Goal: Task Accomplishment & Management: Manage account settings

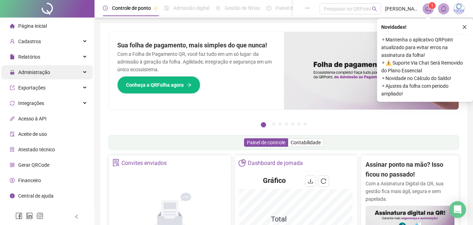
click at [27, 70] on span "Administração" at bounding box center [34, 72] width 32 height 6
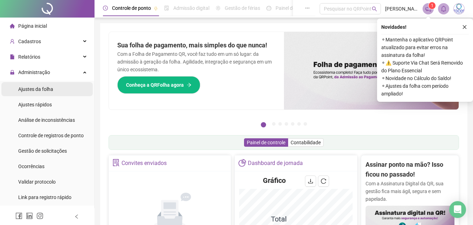
click at [33, 90] on span "Ajustes da folha" at bounding box center [35, 89] width 35 height 6
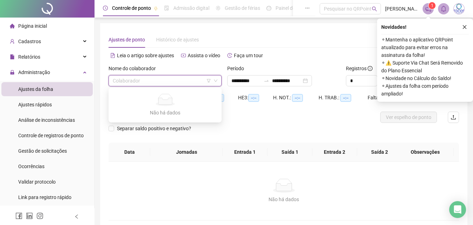
click at [155, 81] on input "search" at bounding box center [162, 80] width 98 height 11
type input "**********"
click at [148, 78] on input "search" at bounding box center [162, 80] width 98 height 11
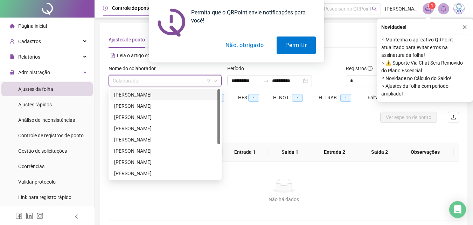
click at [166, 93] on div "[PERSON_NAME]" at bounding box center [165, 95] width 102 height 8
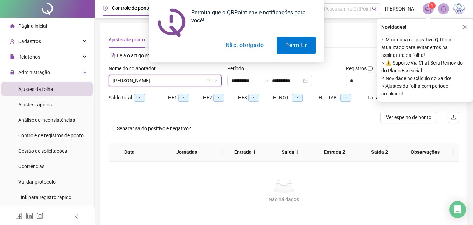
click at [250, 43] on button "Não, obrigado" at bounding box center [245, 45] width 56 height 18
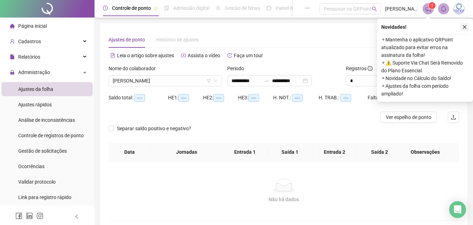
click at [466, 26] on icon "close" at bounding box center [465, 27] width 4 height 4
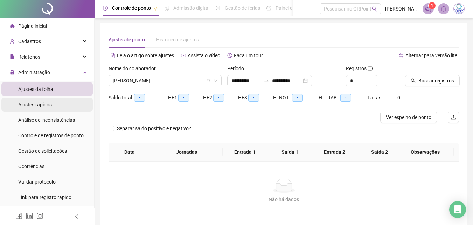
click at [36, 105] on span "Ajustes rápidos" at bounding box center [35, 105] width 34 height 6
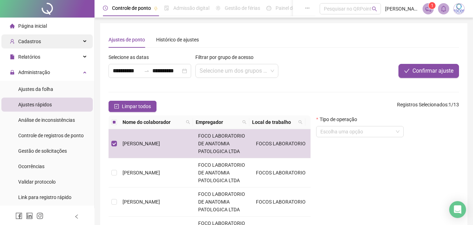
click at [34, 40] on span "Cadastros" at bounding box center [29, 42] width 23 height 6
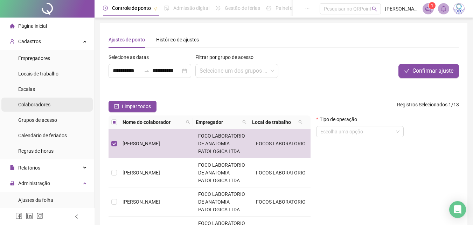
click at [45, 105] on span "Colaboradores" at bounding box center [34, 105] width 32 height 6
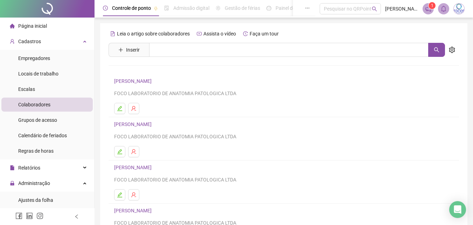
click at [153, 80] on link "[PERSON_NAME]" at bounding box center [134, 81] width 40 height 6
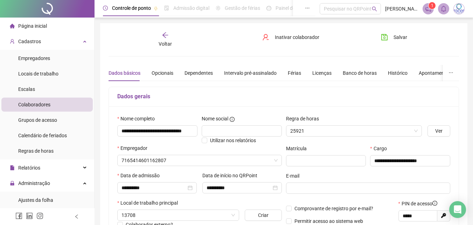
type input "**********"
click at [295, 37] on span "Inativar colaborador" at bounding box center [297, 37] width 45 height 8
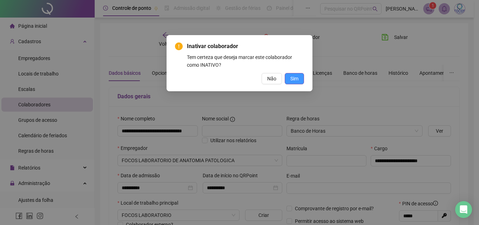
click at [296, 76] on span "Sim" at bounding box center [294, 79] width 8 height 8
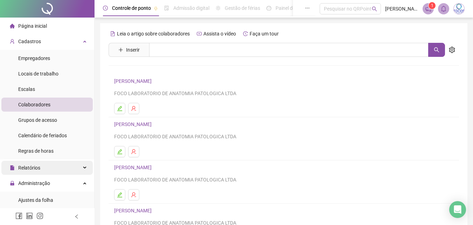
click at [34, 167] on span "Relatórios" at bounding box center [29, 168] width 22 height 6
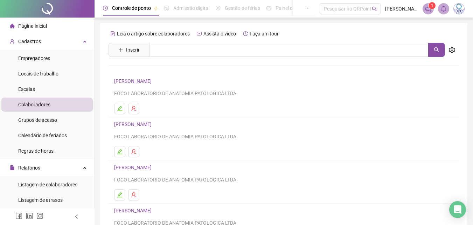
click at [34, 26] on span "Página inicial" at bounding box center [32, 26] width 29 height 6
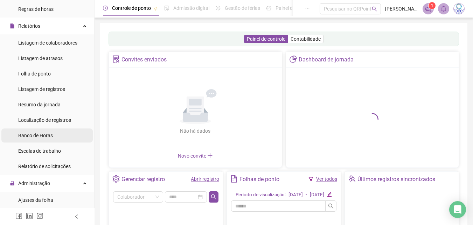
scroll to position [210, 0]
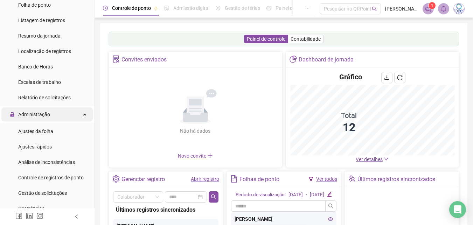
click at [34, 113] on span "Administração" at bounding box center [34, 114] width 32 height 6
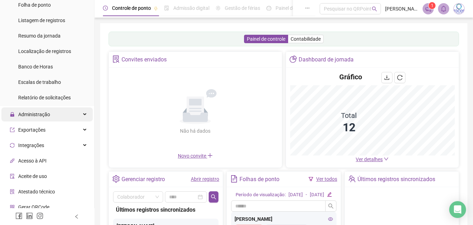
click at [36, 112] on span "Administração" at bounding box center [34, 114] width 32 height 6
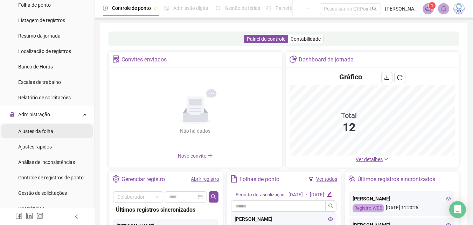
click at [30, 130] on span "Ajustes da folha" at bounding box center [35, 131] width 35 height 6
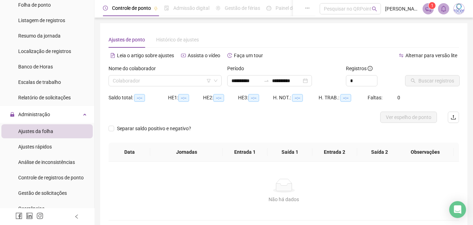
type input "**********"
click at [148, 80] on input "search" at bounding box center [162, 80] width 98 height 11
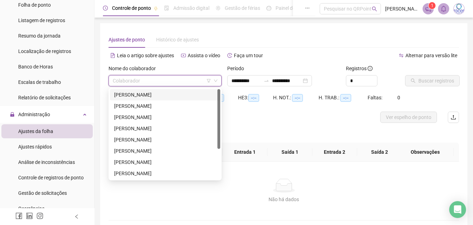
click at [157, 93] on div "[PERSON_NAME]" at bounding box center [165, 95] width 102 height 8
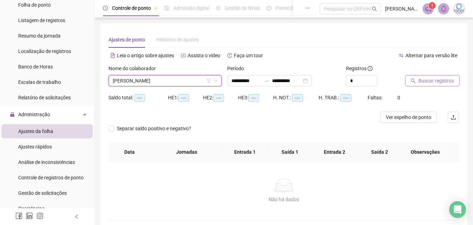
click at [432, 79] on span "Buscar registros" at bounding box center [437, 81] width 36 height 8
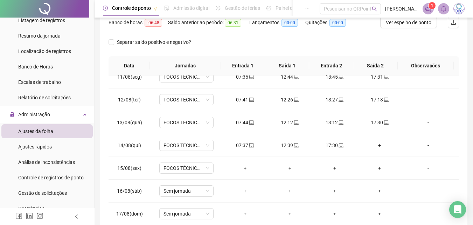
scroll to position [104, 0]
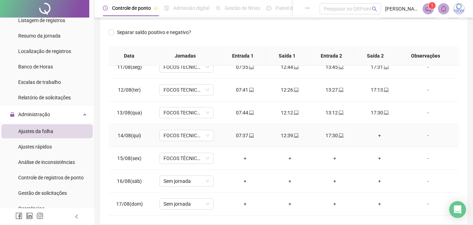
click at [376, 134] on div "+" at bounding box center [380, 135] width 34 height 8
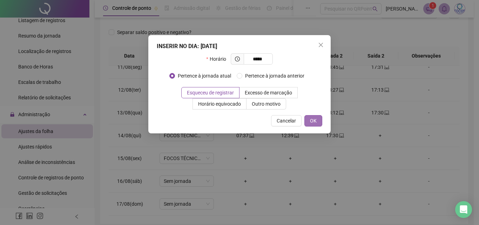
type input "*****"
click at [313, 117] on span "OK" at bounding box center [313, 121] width 7 height 8
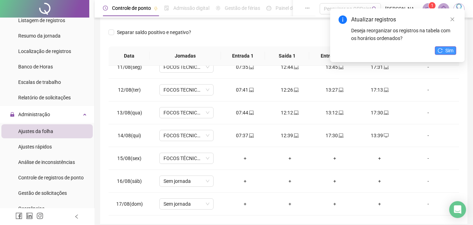
click at [444, 49] on button "Sim" at bounding box center [445, 50] width 21 height 8
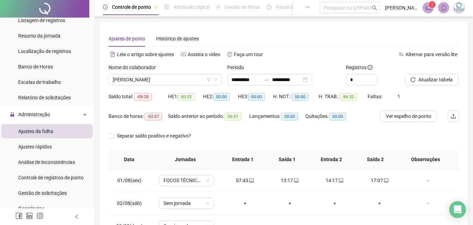
scroll to position [0, 0]
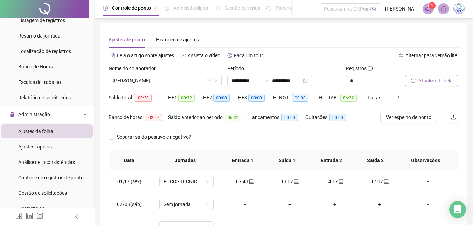
click at [432, 80] on span "Atualizar tabela" at bounding box center [436, 81] width 34 height 8
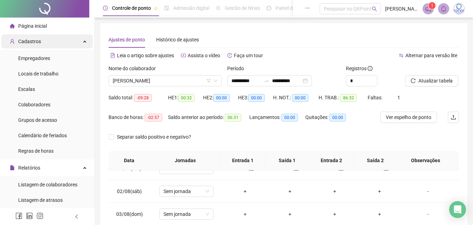
click at [41, 41] on div "Cadastros" at bounding box center [46, 41] width 91 height 14
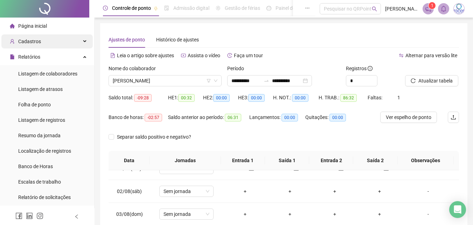
click at [41, 42] on div "Cadastros" at bounding box center [46, 41] width 91 height 14
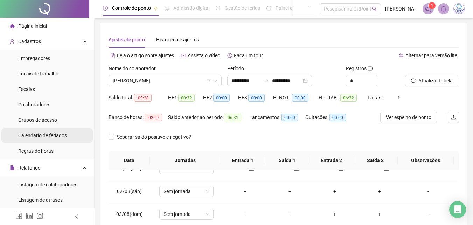
click at [41, 135] on span "Calendário de feriados" at bounding box center [42, 135] width 49 height 6
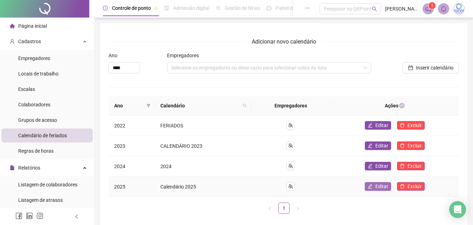
click at [377, 186] on span "Editar" at bounding box center [382, 186] width 13 height 8
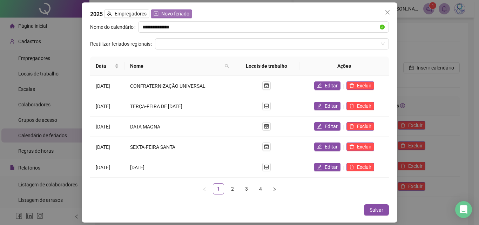
click at [169, 12] on span "Novo feriado" at bounding box center [175, 14] width 28 height 8
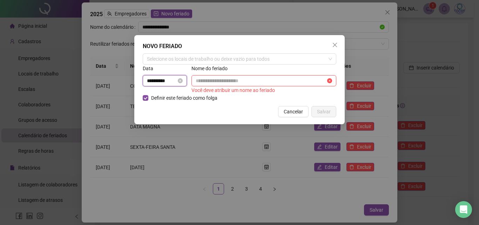
click at [150, 82] on input "**********" at bounding box center [161, 81] width 29 height 8
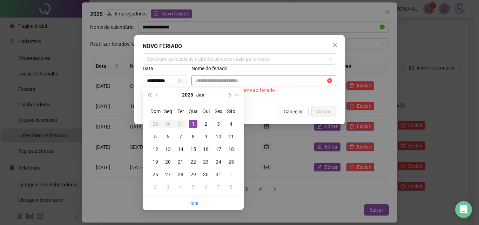
click at [229, 94] on span "next-year" at bounding box center [229, 95] width 4 height 4
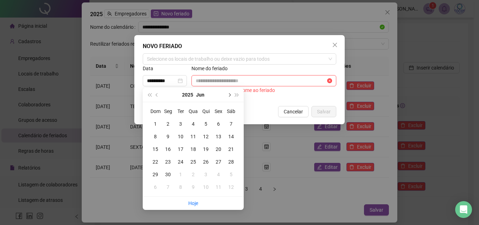
click at [229, 94] on span "next-year" at bounding box center [229, 95] width 4 height 4
click at [155, 95] on button "prev-year" at bounding box center [157, 95] width 8 height 14
type input "**********"
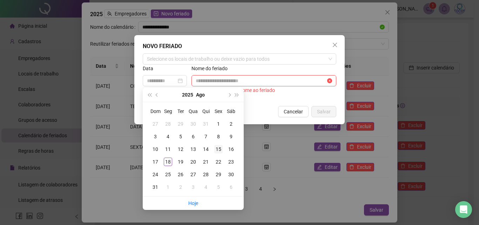
click at [218, 148] on div "15" at bounding box center [218, 149] width 8 height 8
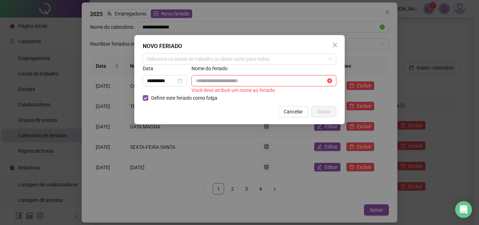
click at [205, 80] on input "text" at bounding box center [261, 81] width 130 height 8
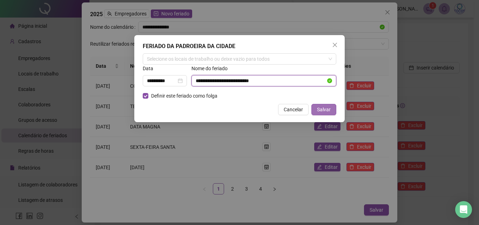
type input "**********"
click at [322, 107] on span "Salvar" at bounding box center [324, 109] width 14 height 8
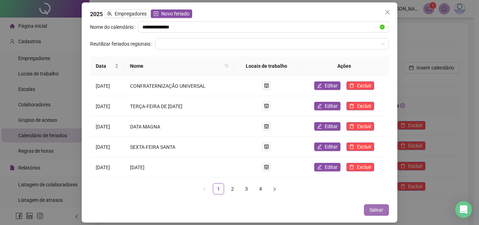
click at [377, 208] on span "Salvar" at bounding box center [376, 210] width 14 height 8
click at [375, 208] on span "Salvar" at bounding box center [376, 210] width 14 height 8
click at [388, 11] on icon "close" at bounding box center [387, 12] width 6 height 6
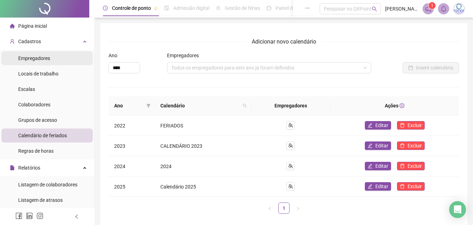
click at [36, 58] on span "Empregadores" at bounding box center [34, 58] width 32 height 6
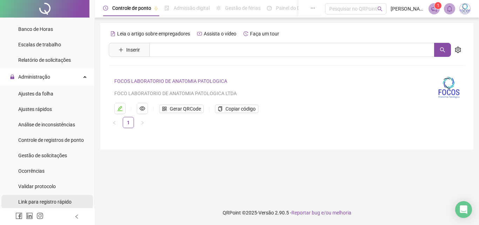
scroll to position [280, 0]
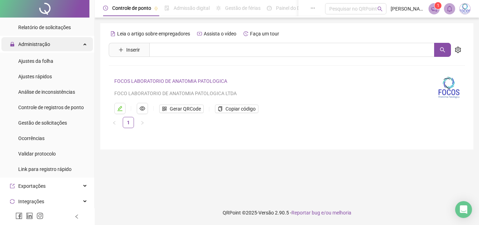
click at [40, 42] on span "Administração" at bounding box center [34, 44] width 32 height 6
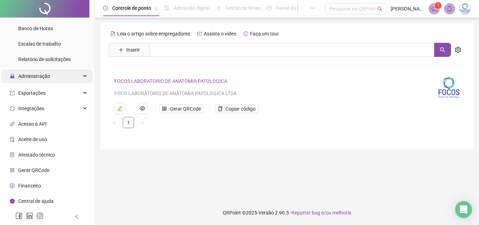
scroll to position [247, 0]
click at [34, 75] on span "Administração" at bounding box center [34, 78] width 32 height 6
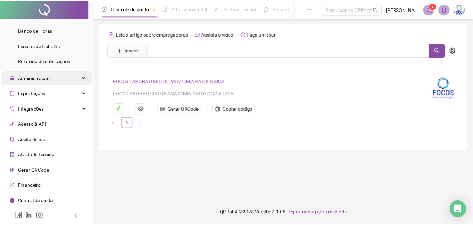
scroll to position [280, 0]
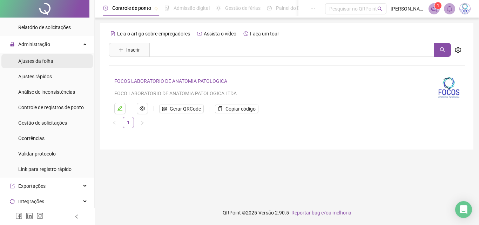
click at [34, 61] on span "Ajustes da folha" at bounding box center [35, 61] width 35 height 6
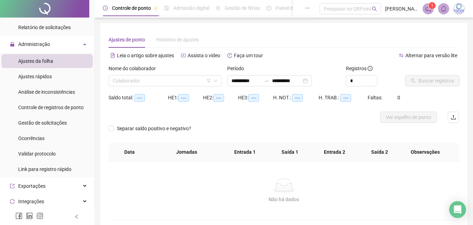
type input "**********"
click at [148, 80] on input "search" at bounding box center [162, 80] width 98 height 11
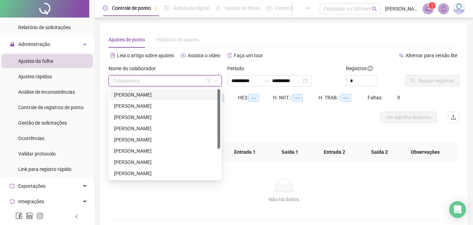
click at [152, 94] on div "[PERSON_NAME]" at bounding box center [165, 95] width 102 height 8
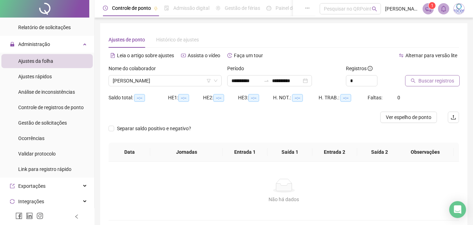
click at [444, 78] on span "Buscar registros" at bounding box center [437, 81] width 36 height 8
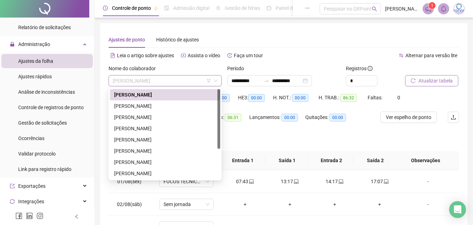
click at [178, 78] on span "[PERSON_NAME]" at bounding box center [165, 80] width 105 height 11
click at [152, 104] on div "[PERSON_NAME]" at bounding box center [165, 106] width 102 height 8
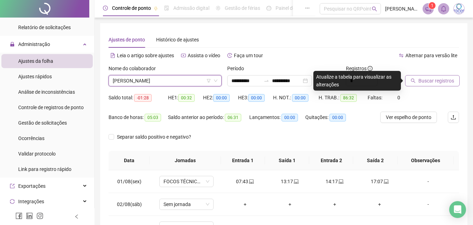
click at [427, 76] on button "Buscar registros" at bounding box center [432, 80] width 55 height 11
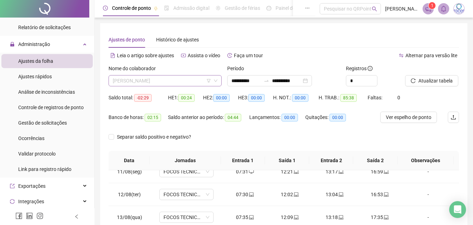
click at [182, 75] on span "[PERSON_NAME]" at bounding box center [165, 80] width 105 height 11
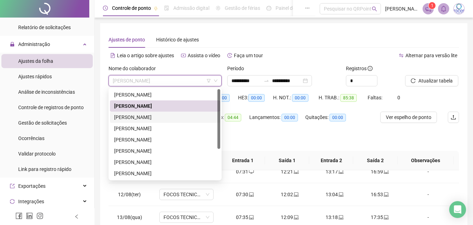
click at [150, 115] on div "[PERSON_NAME]" at bounding box center [165, 117] width 102 height 8
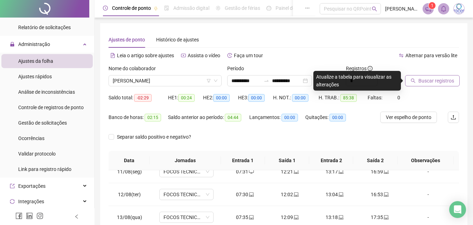
click at [441, 80] on span "Buscar registros" at bounding box center [437, 81] width 36 height 8
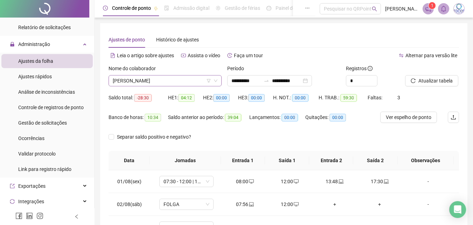
click at [172, 79] on span "[PERSON_NAME]" at bounding box center [165, 80] width 105 height 11
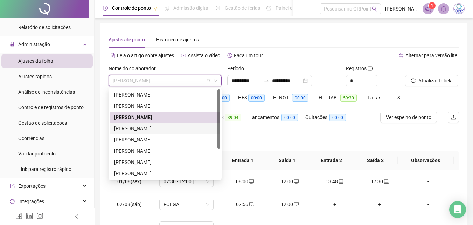
click at [163, 128] on div "[PERSON_NAME]" at bounding box center [165, 128] width 102 height 8
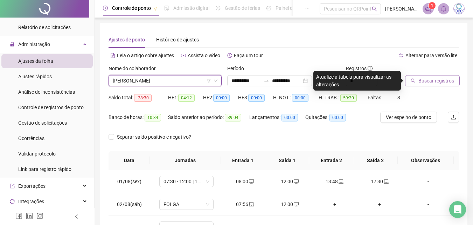
click at [437, 82] on span "Buscar registros" at bounding box center [437, 81] width 36 height 8
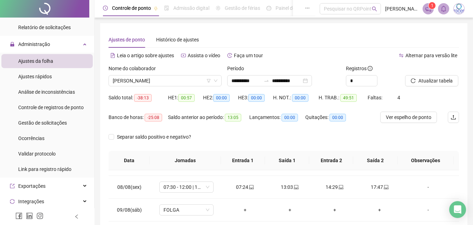
scroll to position [132, 0]
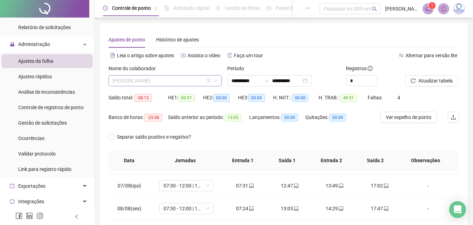
click at [165, 81] on span "[PERSON_NAME]" at bounding box center [165, 80] width 105 height 11
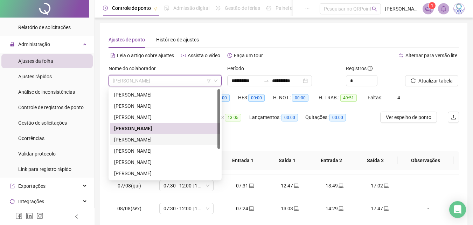
click at [157, 136] on div "[PERSON_NAME]" at bounding box center [165, 140] width 102 height 8
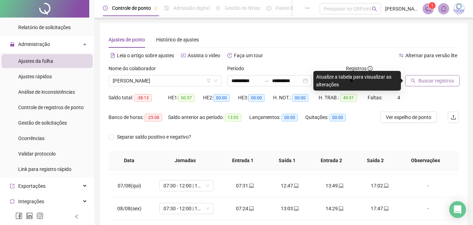
click at [422, 77] on span "Buscar registros" at bounding box center [437, 81] width 36 height 8
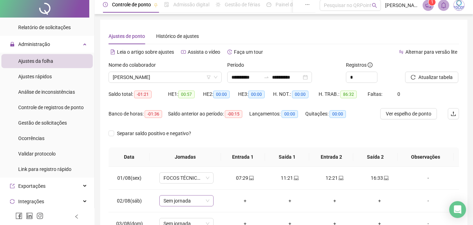
scroll to position [0, 0]
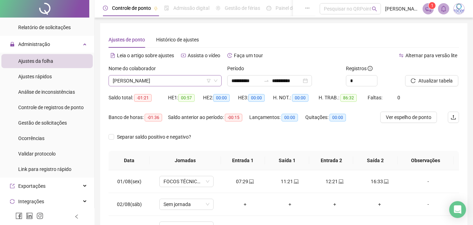
click at [186, 78] on span "[PERSON_NAME]" at bounding box center [165, 80] width 105 height 11
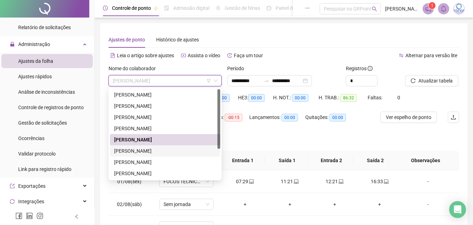
click at [153, 149] on div "[PERSON_NAME]" at bounding box center [165, 151] width 102 height 8
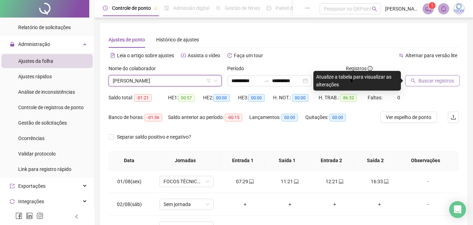
click at [431, 77] on span "Buscar registros" at bounding box center [437, 81] width 36 height 8
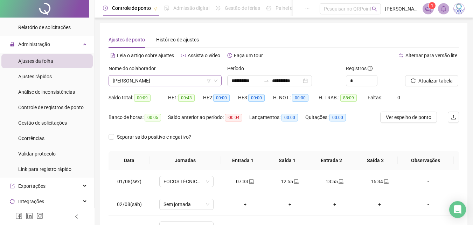
click at [190, 82] on span "[PERSON_NAME]" at bounding box center [165, 80] width 105 height 11
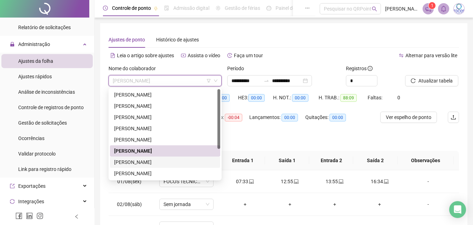
click at [173, 163] on div "[PERSON_NAME]" at bounding box center [165, 162] width 102 height 8
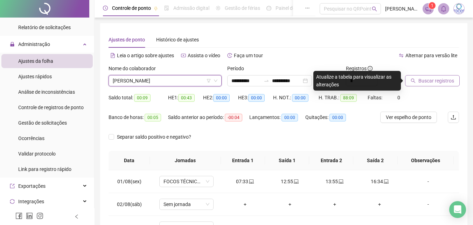
click at [423, 80] on span "Buscar registros" at bounding box center [437, 81] width 36 height 8
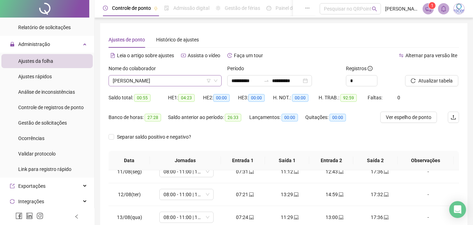
click at [164, 82] on span "[PERSON_NAME]" at bounding box center [165, 80] width 105 height 11
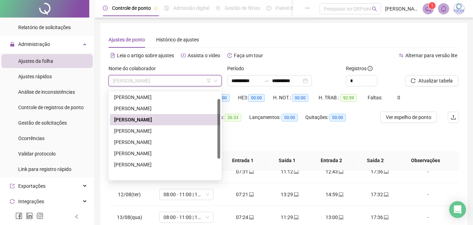
scroll to position [45, 0]
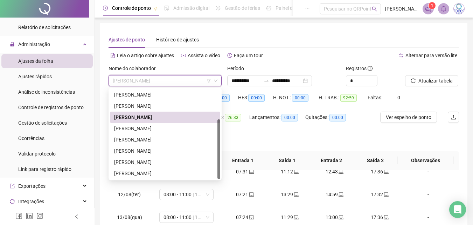
drag, startPoint x: 218, startPoint y: 121, endPoint x: 212, endPoint y: 161, distance: 40.0
click at [212, 161] on div "[PERSON_NAME] [PERSON_NAME]" at bounding box center [165, 134] width 110 height 90
click at [144, 128] on div "[PERSON_NAME]" at bounding box center [165, 128] width 102 height 8
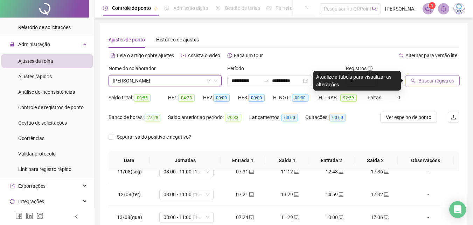
click at [423, 80] on span "Buscar registros" at bounding box center [437, 81] width 36 height 8
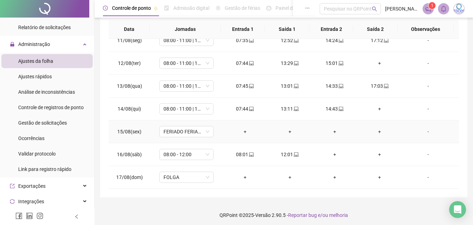
scroll to position [134, 0]
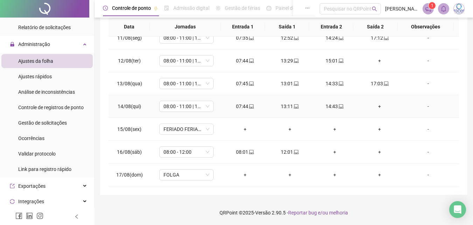
click at [376, 107] on div "+" at bounding box center [380, 106] width 34 height 8
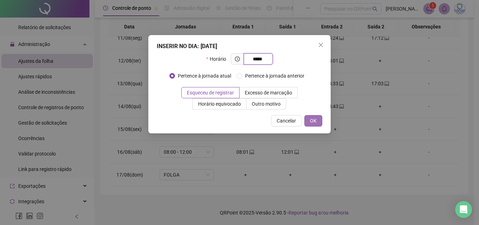
type input "*****"
click at [315, 122] on span "OK" at bounding box center [313, 121] width 7 height 8
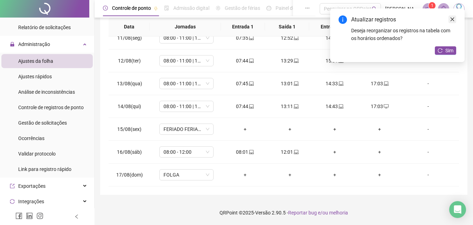
click at [452, 18] on icon "close" at bounding box center [452, 19] width 5 height 5
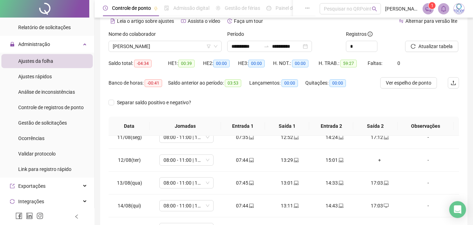
scroll to position [8, 0]
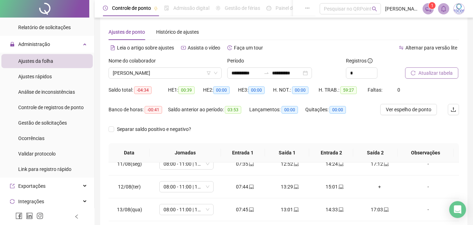
click at [431, 71] on span "Atualizar tabela" at bounding box center [436, 73] width 34 height 8
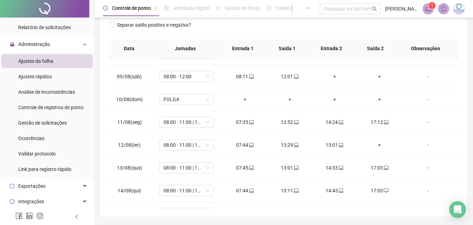
scroll to position [102, 0]
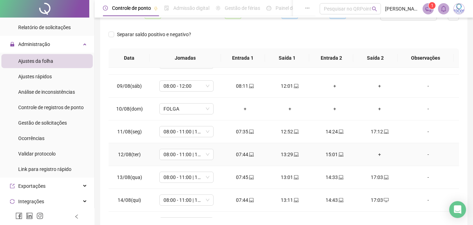
click at [375, 154] on div "+" at bounding box center [380, 154] width 34 height 8
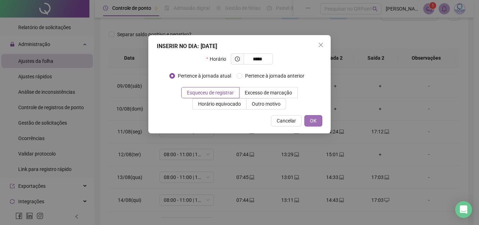
type input "*****"
click at [316, 123] on span "OK" at bounding box center [313, 121] width 7 height 8
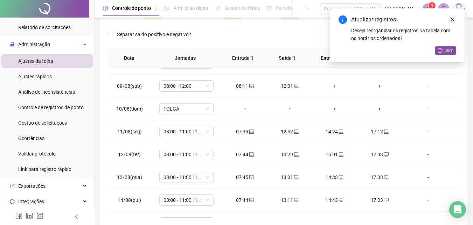
click at [451, 16] on link "Close" at bounding box center [453, 19] width 8 height 8
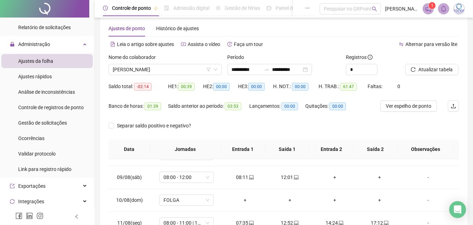
scroll to position [0, 0]
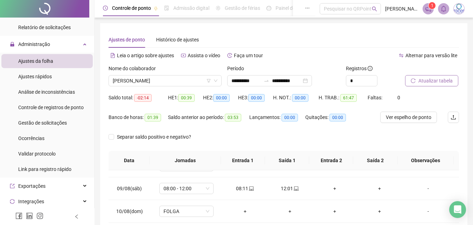
click at [428, 80] on span "Atualizar tabela" at bounding box center [436, 81] width 34 height 8
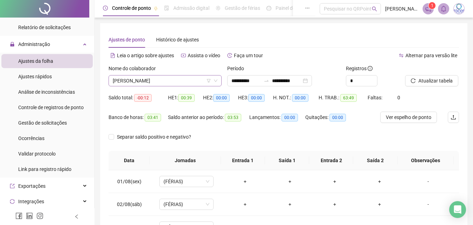
click at [186, 79] on span "[PERSON_NAME]" at bounding box center [165, 80] width 105 height 11
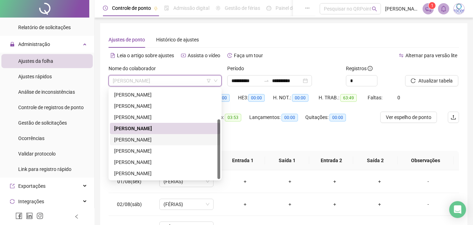
click at [169, 138] on div "[PERSON_NAME]" at bounding box center [165, 140] width 102 height 8
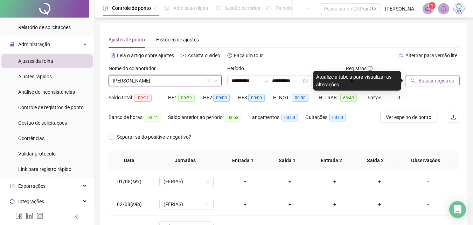
click at [432, 80] on span "Buscar registros" at bounding box center [437, 81] width 36 height 8
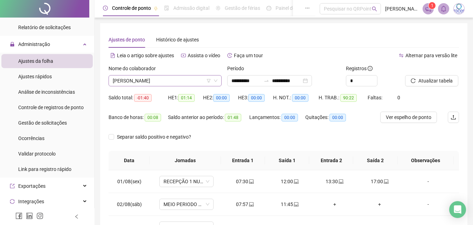
click at [192, 82] on span "[PERSON_NAME]" at bounding box center [165, 80] width 105 height 11
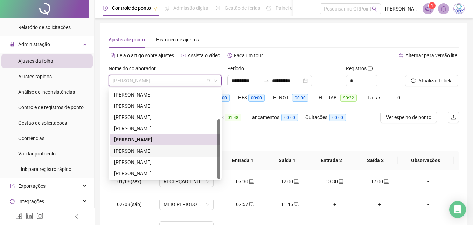
click at [158, 149] on div "[PERSON_NAME]" at bounding box center [165, 151] width 102 height 8
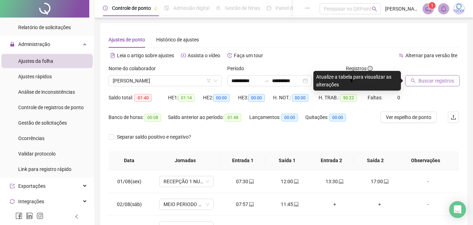
click at [424, 79] on span "Buscar registros" at bounding box center [437, 81] width 36 height 8
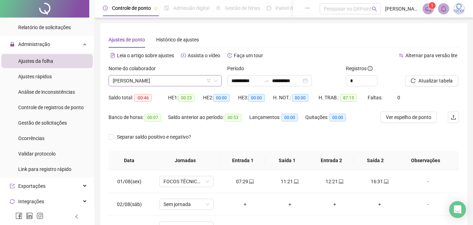
click at [190, 79] on span "[PERSON_NAME]" at bounding box center [165, 80] width 105 height 11
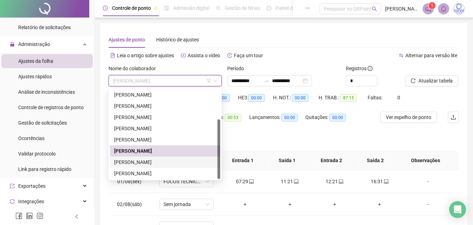
click at [156, 163] on div "[PERSON_NAME]" at bounding box center [165, 162] width 102 height 8
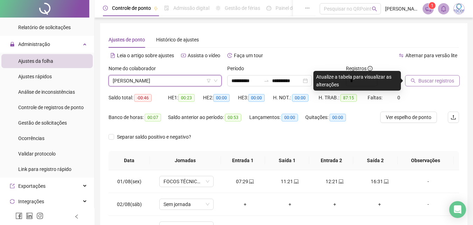
click at [428, 81] on span "Buscar registros" at bounding box center [437, 81] width 36 height 8
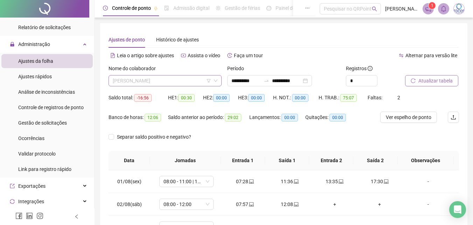
click at [177, 80] on span "[PERSON_NAME]" at bounding box center [165, 80] width 105 height 11
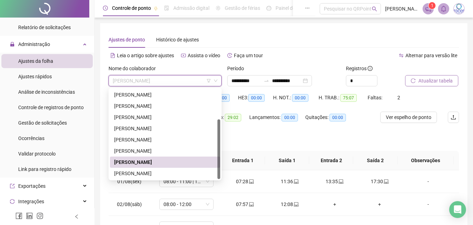
drag, startPoint x: 218, startPoint y: 143, endPoint x: 217, endPoint y: 162, distance: 19.7
click at [217, 162] on div "[PERSON_NAME] [PERSON_NAME]" at bounding box center [165, 134] width 110 height 90
click at [148, 173] on div "[PERSON_NAME]" at bounding box center [165, 173] width 102 height 8
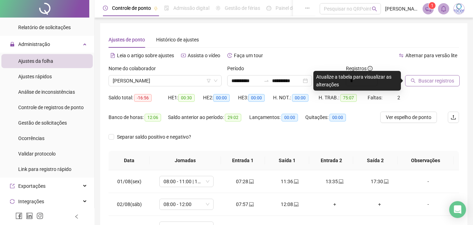
click at [429, 83] on span "Buscar registros" at bounding box center [437, 81] width 36 height 8
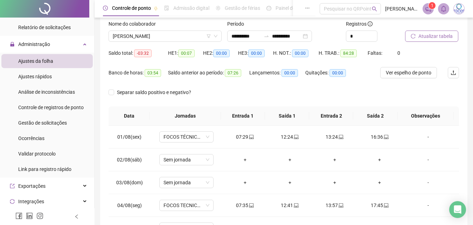
scroll to position [28, 0]
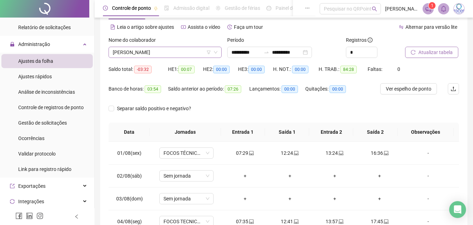
click at [173, 53] on span "[PERSON_NAME]" at bounding box center [165, 52] width 105 height 11
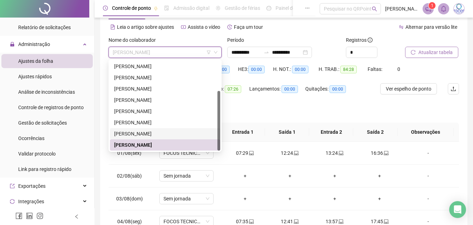
drag, startPoint x: 219, startPoint y: 121, endPoint x: 219, endPoint y: 136, distance: 15.1
click at [219, 136] on div at bounding box center [219, 121] width 3 height 60
click at [138, 141] on div "[PERSON_NAME]" at bounding box center [165, 145] width 102 height 8
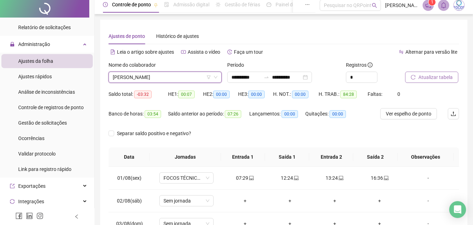
scroll to position [0, 0]
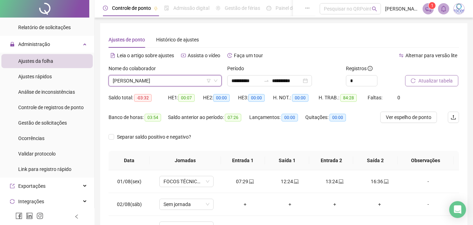
click at [175, 81] on span "[PERSON_NAME]" at bounding box center [165, 80] width 105 height 11
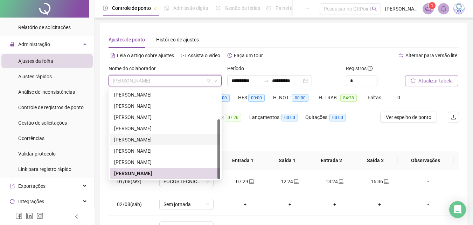
click at [146, 137] on div "[PERSON_NAME]" at bounding box center [165, 140] width 102 height 8
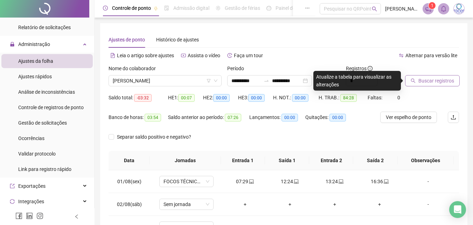
click at [435, 81] on span "Buscar registros" at bounding box center [437, 81] width 36 height 8
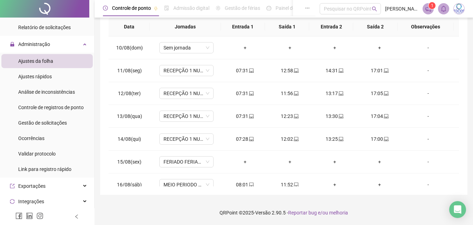
scroll to position [238, 0]
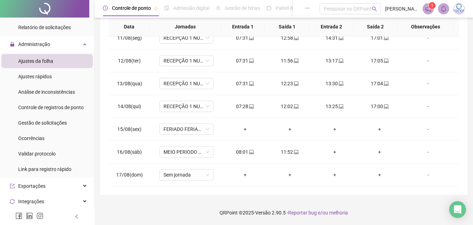
drag, startPoint x: 471, startPoint y: 150, endPoint x: 478, endPoint y: 81, distance: 68.7
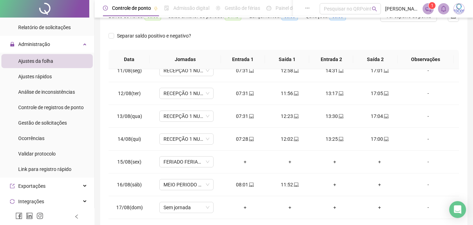
scroll to position [0, 0]
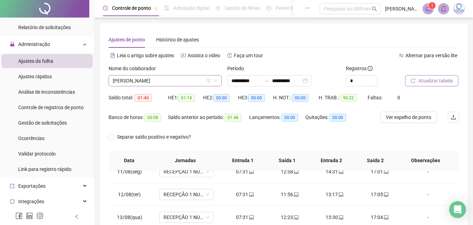
click at [172, 82] on span "[PERSON_NAME]" at bounding box center [165, 80] width 105 height 11
click at [38, 76] on span "Ajustes rápidos" at bounding box center [35, 77] width 34 height 6
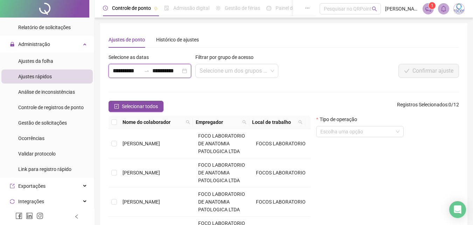
click at [164, 71] on input "**********" at bounding box center [166, 71] width 28 height 8
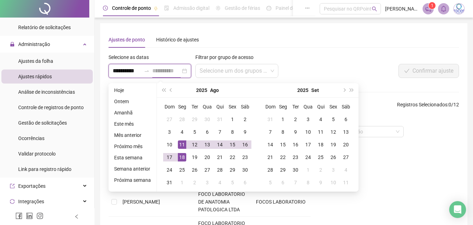
type input "**********"
click at [179, 143] on div "11" at bounding box center [182, 144] width 8 height 8
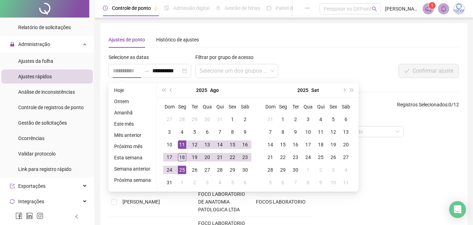
click at [179, 172] on div "25" at bounding box center [182, 169] width 8 height 8
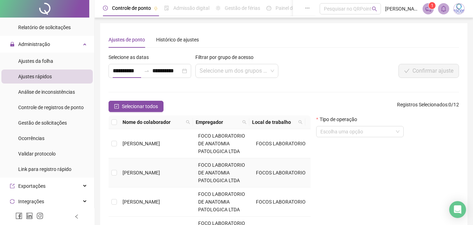
type input "**********"
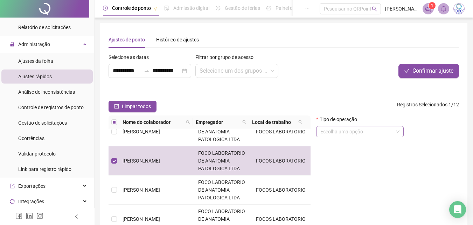
click at [345, 131] on input "search" at bounding box center [357, 131] width 73 height 11
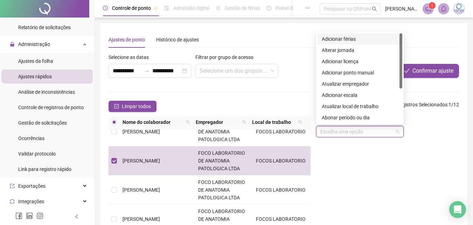
click at [340, 40] on div "Adicionar férias" at bounding box center [360, 39] width 76 height 8
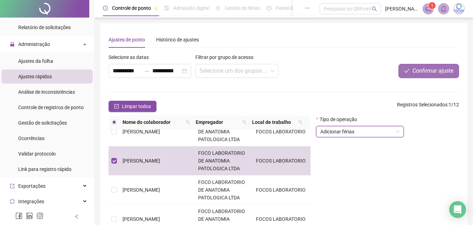
click at [422, 69] on span "Confirmar ajuste" at bounding box center [433, 71] width 41 height 8
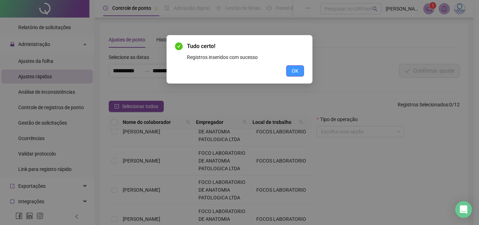
click at [296, 71] on span "OK" at bounding box center [295, 71] width 7 height 8
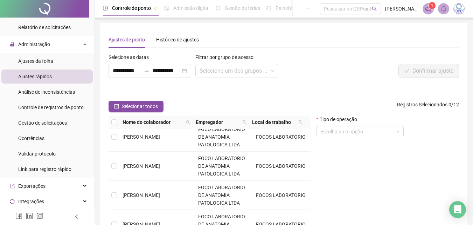
scroll to position [0, 0]
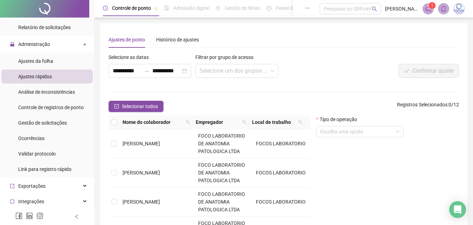
click at [33, 78] on span "Ajustes rápidos" at bounding box center [35, 77] width 34 height 6
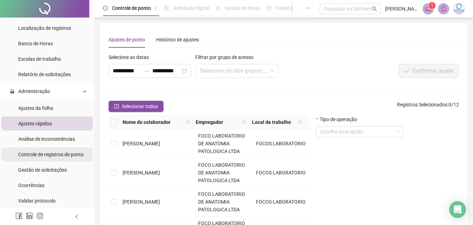
scroll to position [233, 0]
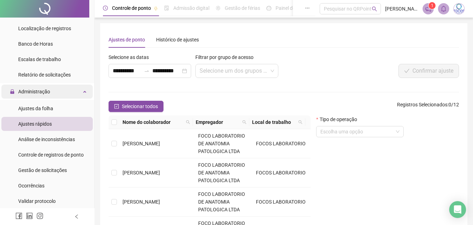
click at [33, 91] on span "Administração" at bounding box center [34, 92] width 32 height 6
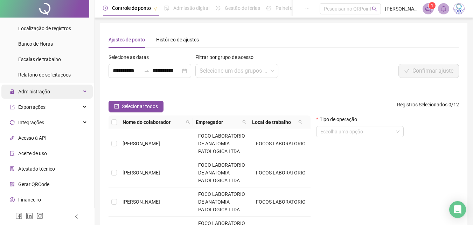
click at [33, 90] on span "Administração" at bounding box center [34, 92] width 32 height 6
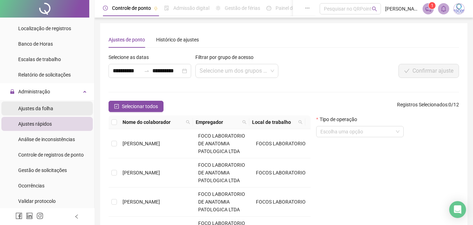
click at [36, 107] on span "Ajustes da folha" at bounding box center [35, 108] width 35 height 6
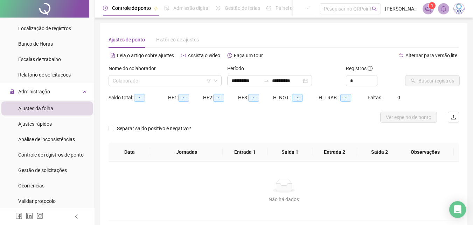
type input "**********"
click at [166, 84] on input "search" at bounding box center [162, 80] width 98 height 11
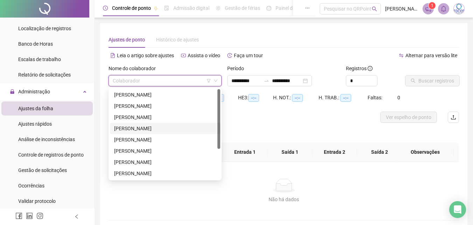
click at [151, 127] on div "[PERSON_NAME]" at bounding box center [165, 128] width 102 height 8
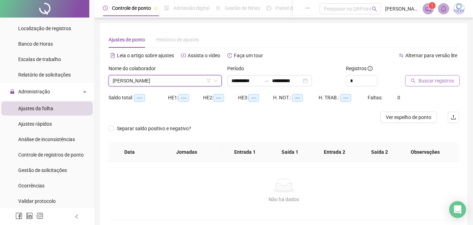
click at [427, 82] on span "Buscar registros" at bounding box center [437, 81] width 36 height 8
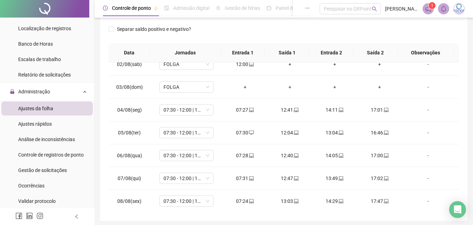
scroll to position [58, 0]
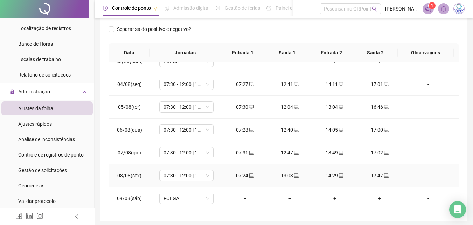
click at [243, 176] on div "07:24" at bounding box center [245, 175] width 34 height 8
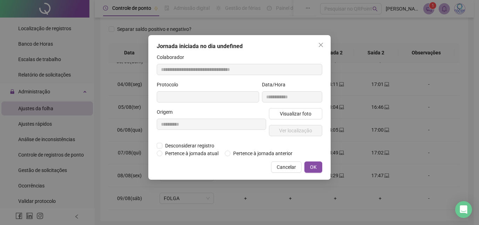
type input "**********"
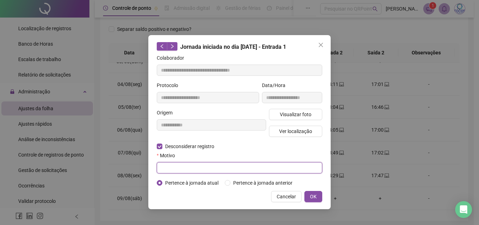
click at [188, 169] on input "text" at bounding box center [239, 167] width 165 height 11
type input "*"
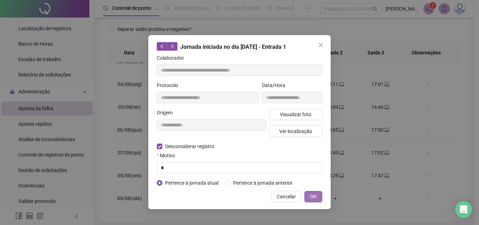
click at [310, 195] on button "OK" at bounding box center [313, 196] width 18 height 11
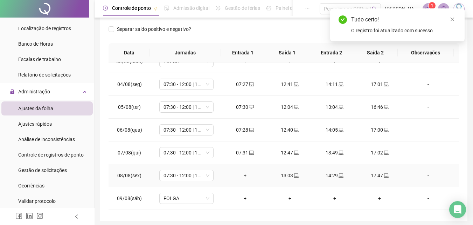
click at [240, 175] on div "+" at bounding box center [245, 175] width 34 height 8
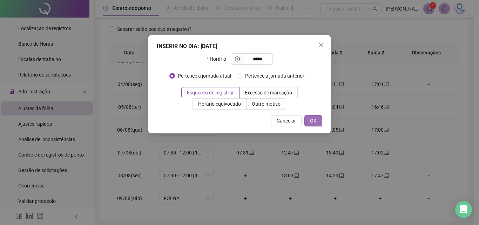
type input "*****"
click at [313, 122] on span "OK" at bounding box center [313, 121] width 7 height 8
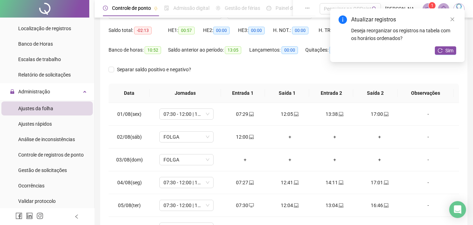
scroll to position [94, 0]
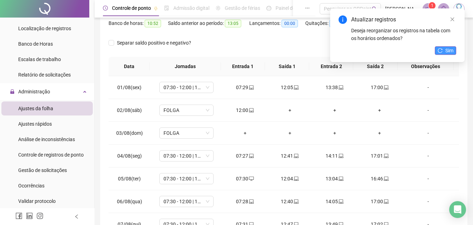
click at [445, 48] on button "Sim" at bounding box center [445, 50] width 21 height 8
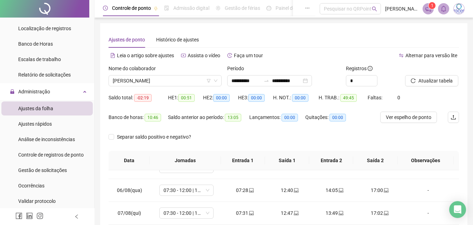
scroll to position [0, 0]
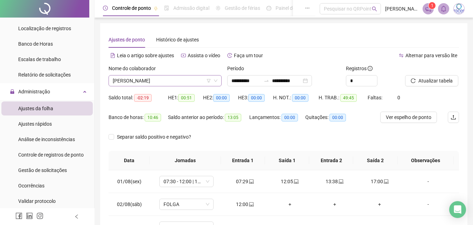
click at [147, 80] on span "[PERSON_NAME]" at bounding box center [165, 80] width 105 height 11
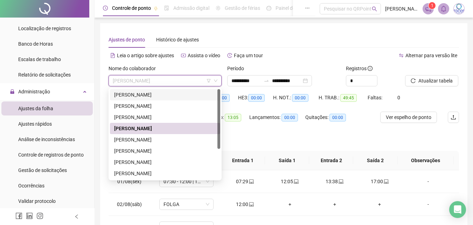
click at [162, 94] on div "[PERSON_NAME]" at bounding box center [165, 95] width 102 height 8
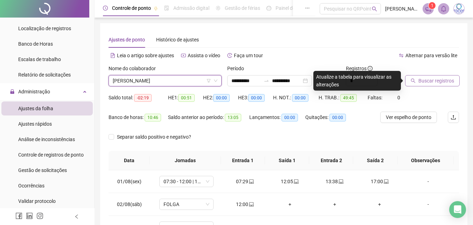
click at [422, 77] on span "Buscar registros" at bounding box center [437, 81] width 36 height 8
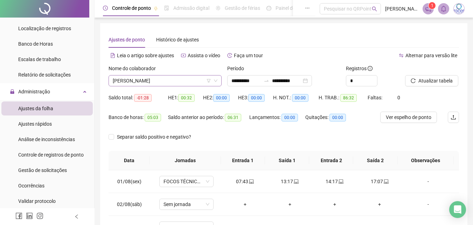
click at [169, 83] on span "[PERSON_NAME]" at bounding box center [165, 80] width 105 height 11
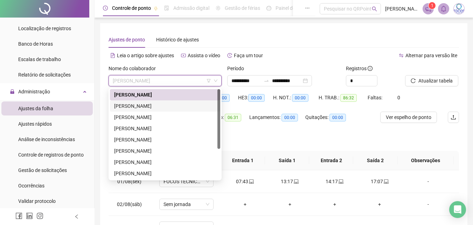
click at [143, 105] on div "[PERSON_NAME]" at bounding box center [165, 106] width 102 height 8
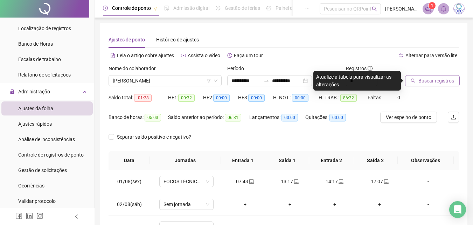
click at [426, 81] on span "Buscar registros" at bounding box center [437, 81] width 36 height 8
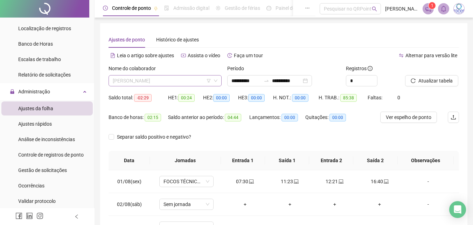
click at [179, 82] on span "[PERSON_NAME]" at bounding box center [165, 80] width 105 height 11
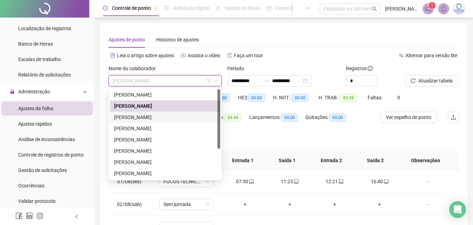
click at [147, 118] on div "[PERSON_NAME]" at bounding box center [165, 117] width 102 height 8
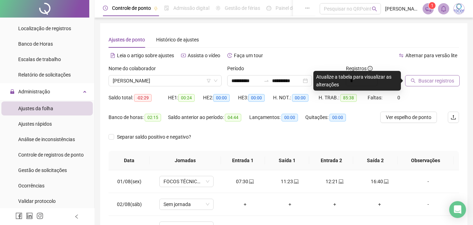
click at [424, 81] on span "Buscar registros" at bounding box center [437, 81] width 36 height 8
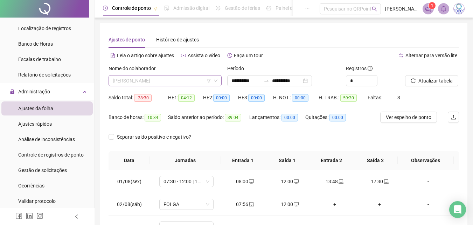
click at [180, 80] on span "[PERSON_NAME]" at bounding box center [165, 80] width 105 height 11
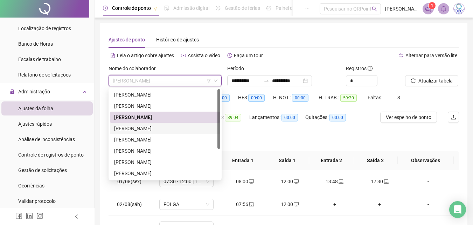
click at [159, 126] on div "[PERSON_NAME]" at bounding box center [165, 128] width 102 height 8
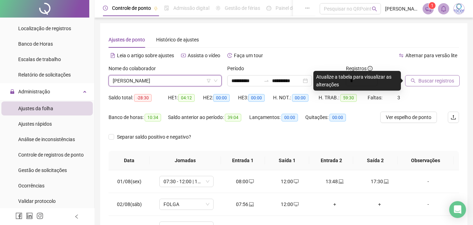
click at [434, 77] on span "Buscar registros" at bounding box center [437, 81] width 36 height 8
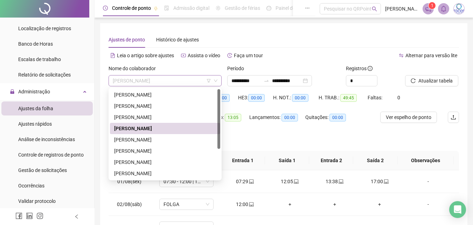
click at [175, 80] on span "[PERSON_NAME]" at bounding box center [165, 80] width 105 height 11
click at [157, 140] on div "[PERSON_NAME]" at bounding box center [165, 140] width 102 height 8
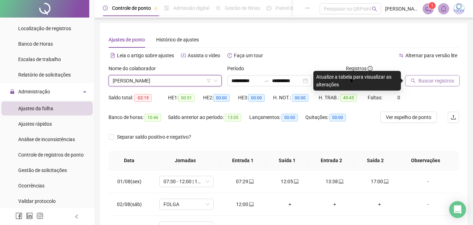
click at [428, 78] on span "Buscar registros" at bounding box center [437, 81] width 36 height 8
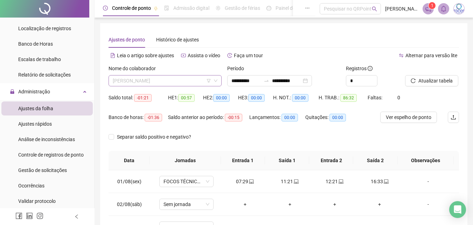
click at [166, 83] on span "[PERSON_NAME]" at bounding box center [165, 80] width 105 height 11
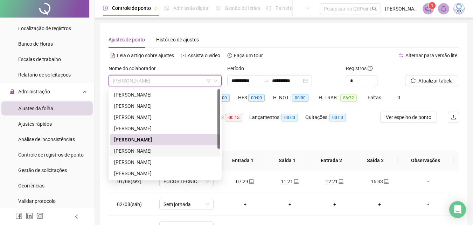
click at [157, 150] on div "[PERSON_NAME]" at bounding box center [165, 151] width 102 height 8
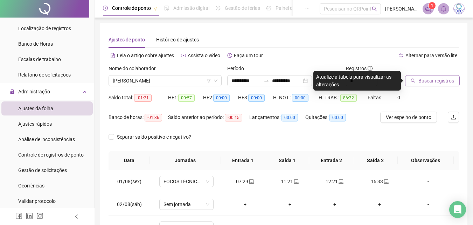
click at [426, 79] on span "Buscar registros" at bounding box center [437, 81] width 36 height 8
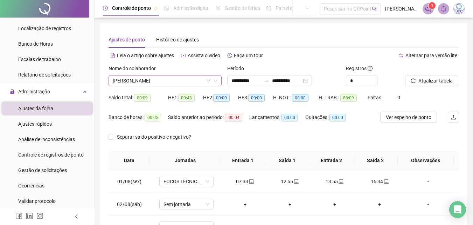
click at [179, 79] on span "[PERSON_NAME]" at bounding box center [165, 80] width 105 height 11
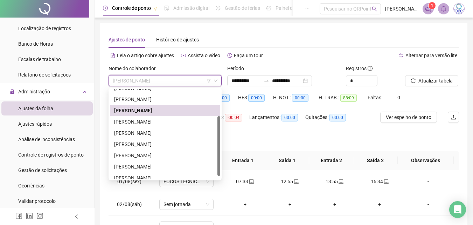
scroll to position [45, 0]
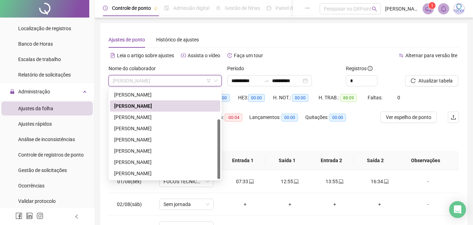
drag, startPoint x: 220, startPoint y: 114, endPoint x: 224, endPoint y: 153, distance: 39.5
click at [224, 153] on body "**********" at bounding box center [236, 112] width 473 height 225
click at [151, 114] on div "[PERSON_NAME]" at bounding box center [165, 117] width 102 height 8
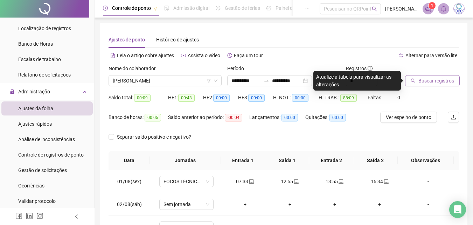
click at [421, 79] on span "Buscar registros" at bounding box center [437, 81] width 36 height 8
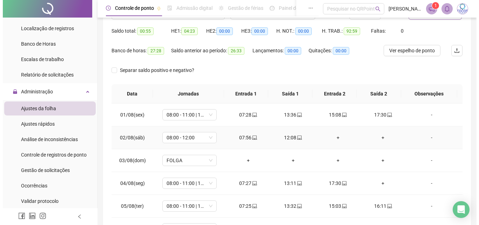
scroll to position [0, 0]
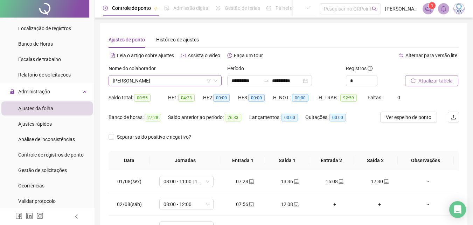
click at [182, 80] on span "[PERSON_NAME]" at bounding box center [165, 80] width 105 height 11
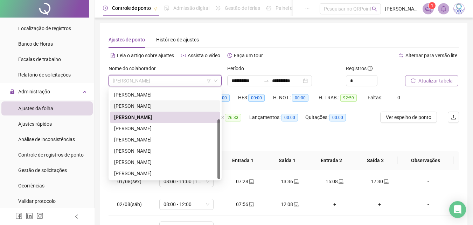
click at [104, 106] on div "**********" at bounding box center [284, 175] width 368 height 305
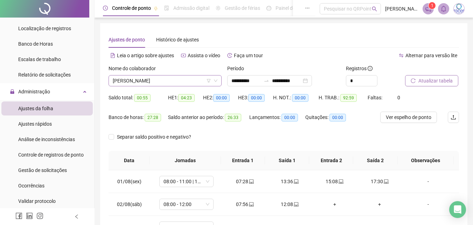
click at [178, 81] on span "[PERSON_NAME]" at bounding box center [165, 80] width 105 height 11
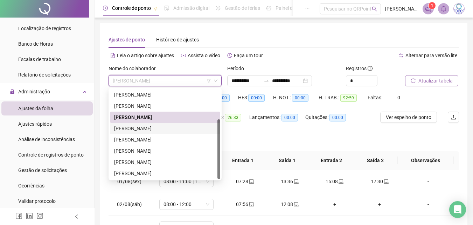
click at [155, 127] on div "[PERSON_NAME]" at bounding box center [165, 128] width 102 height 8
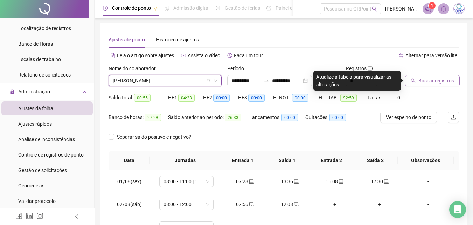
click at [436, 82] on span "Buscar registros" at bounding box center [437, 81] width 36 height 8
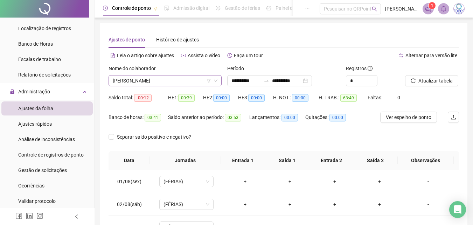
click at [189, 83] on span "[PERSON_NAME]" at bounding box center [165, 80] width 105 height 11
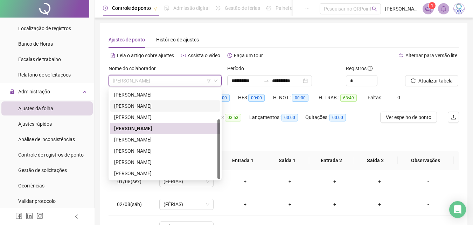
click at [457, 9] on img at bounding box center [459, 9] width 11 height 11
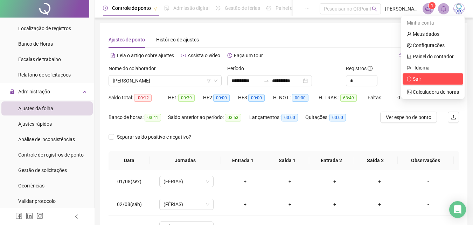
click at [416, 82] on span "Sair" at bounding box center [433, 79] width 52 height 8
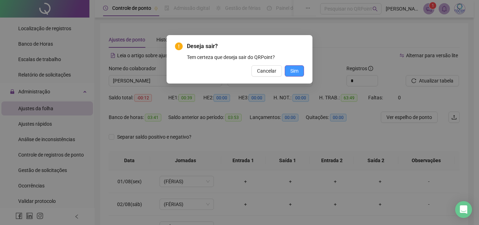
click at [290, 73] on span "Sim" at bounding box center [294, 71] width 8 height 8
